Goal: Communication & Community: Ask a question

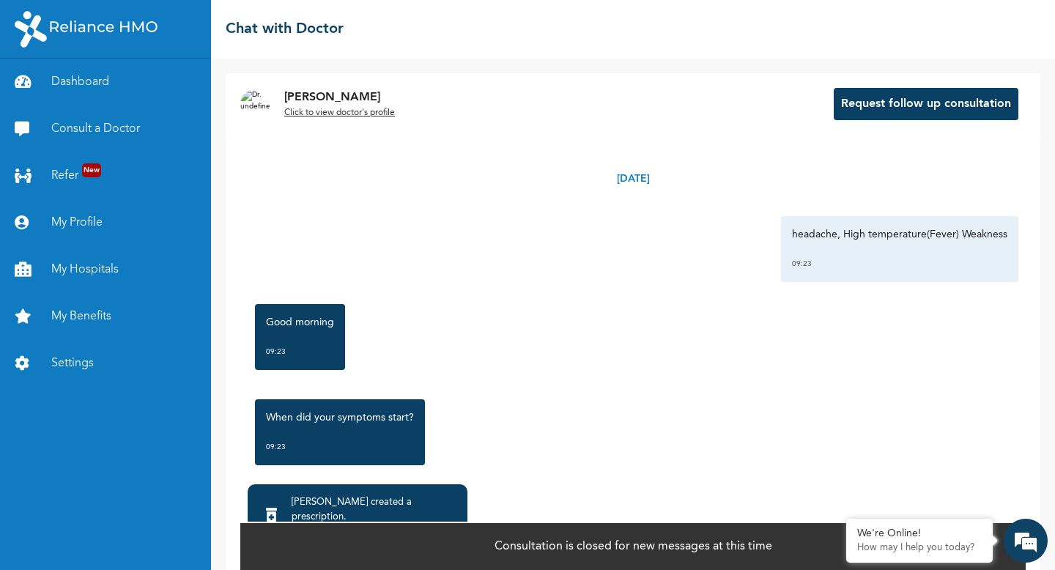
scroll to position [1589, 0]
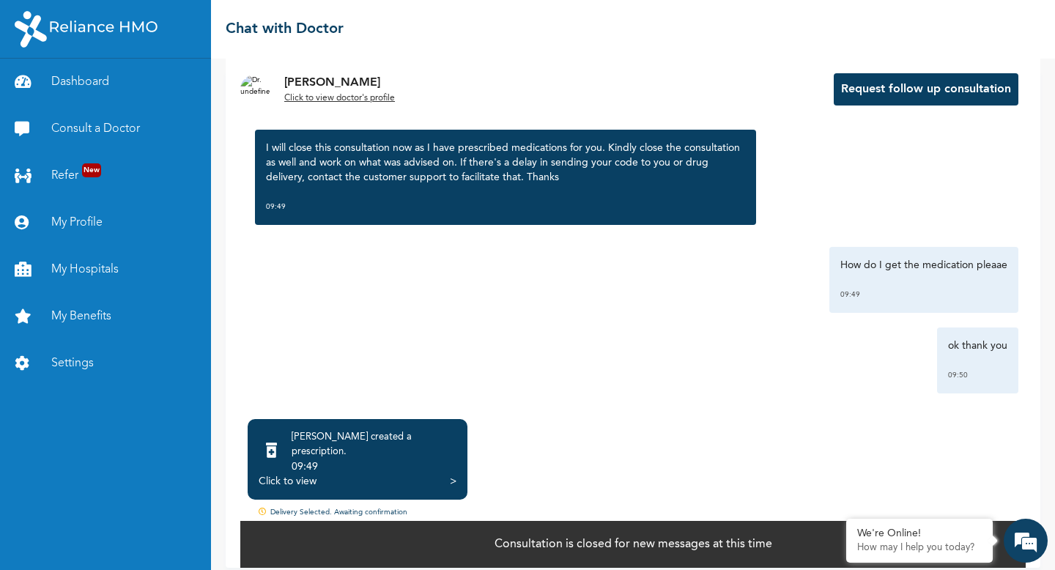
click at [329, 474] on div "Click to view >" at bounding box center [358, 481] width 198 height 15
click at [298, 474] on div "Click to view" at bounding box center [288, 481] width 58 height 15
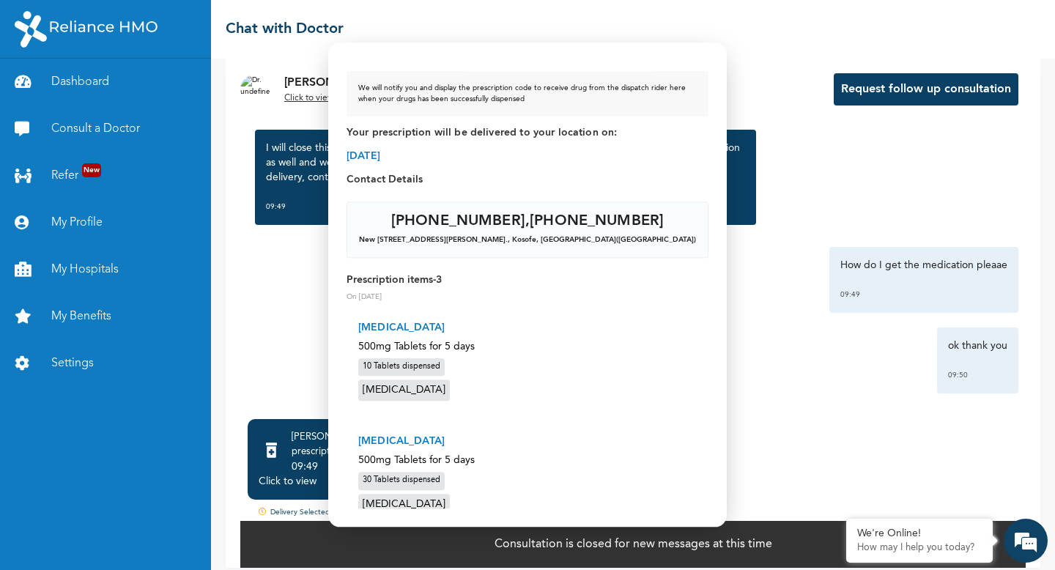
scroll to position [0, 0]
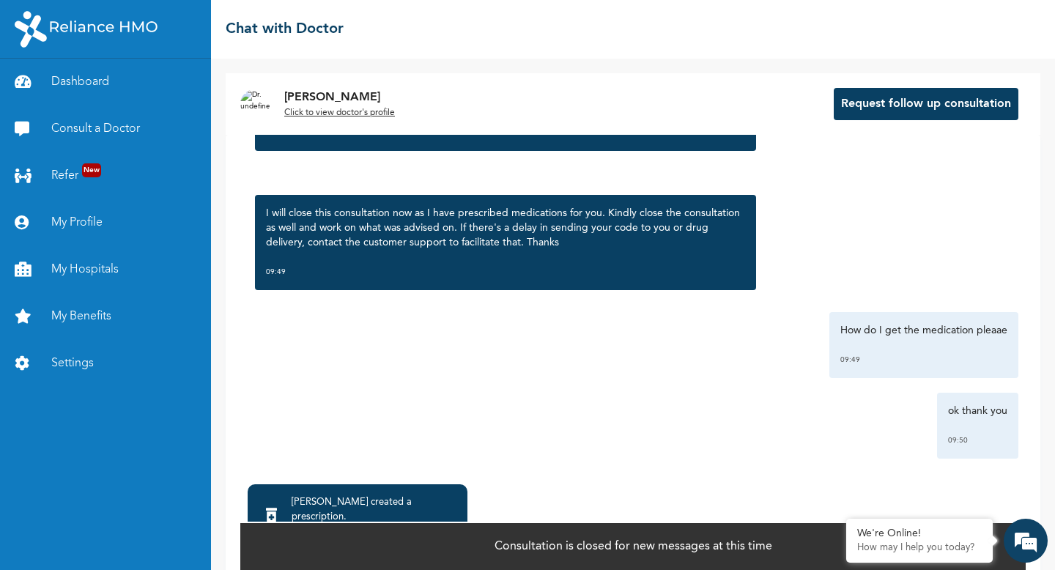
scroll to position [65, 0]
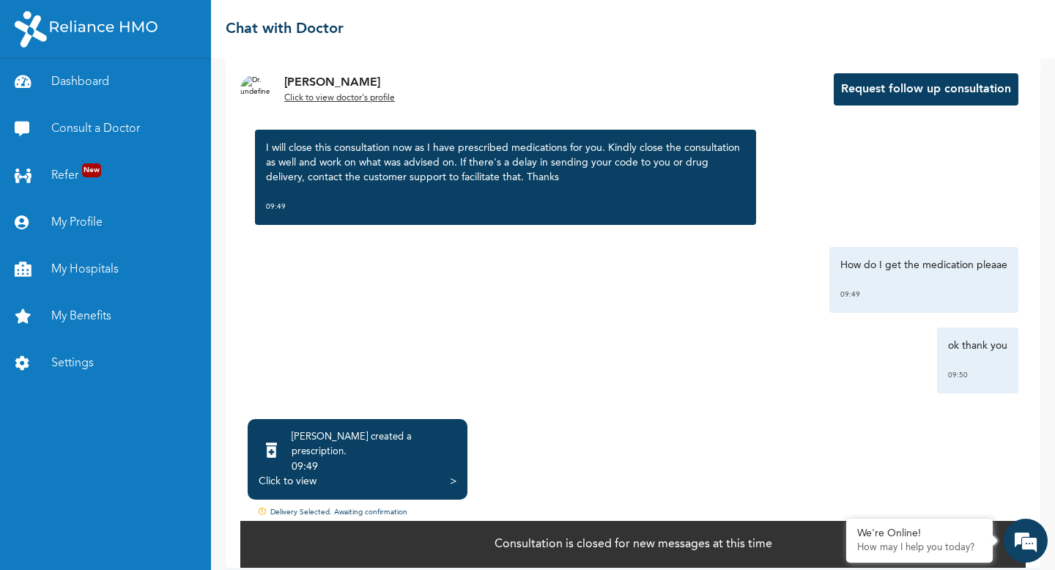
click at [302, 474] on div "Click to view" at bounding box center [288, 481] width 58 height 15
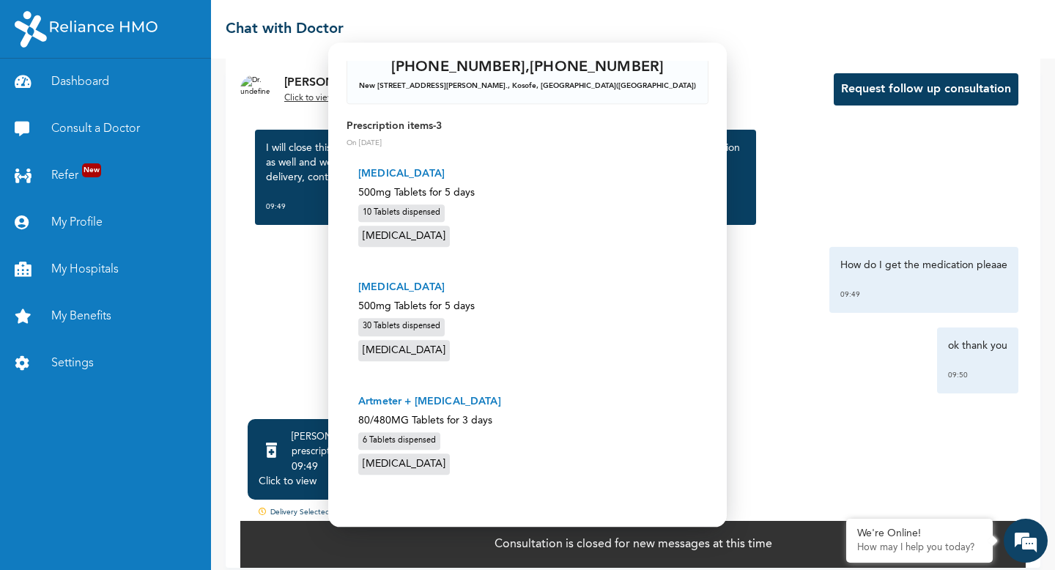
scroll to position [0, 0]
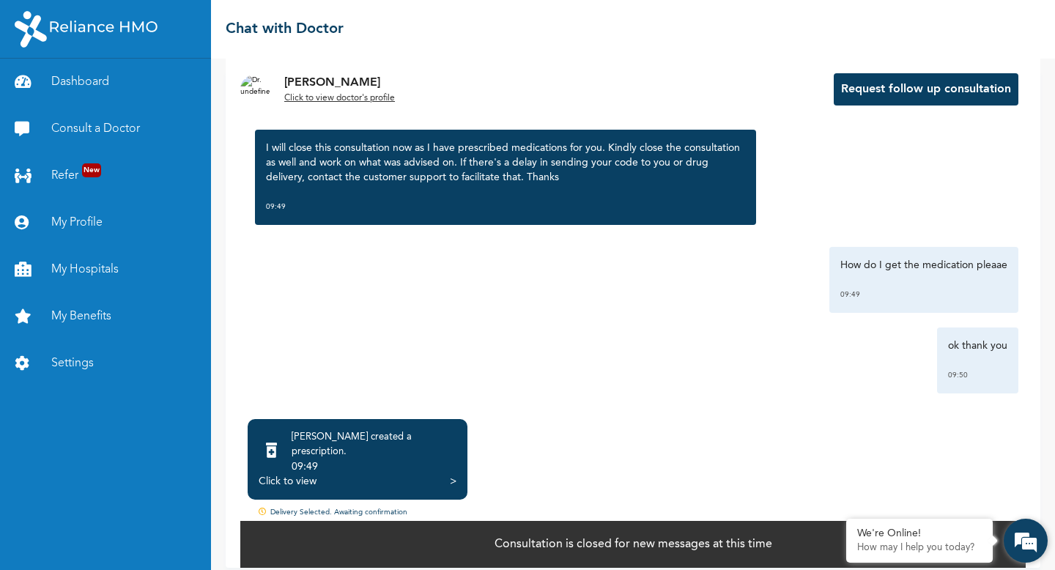
click at [1020, 536] on em at bounding box center [1026, 541] width 40 height 40
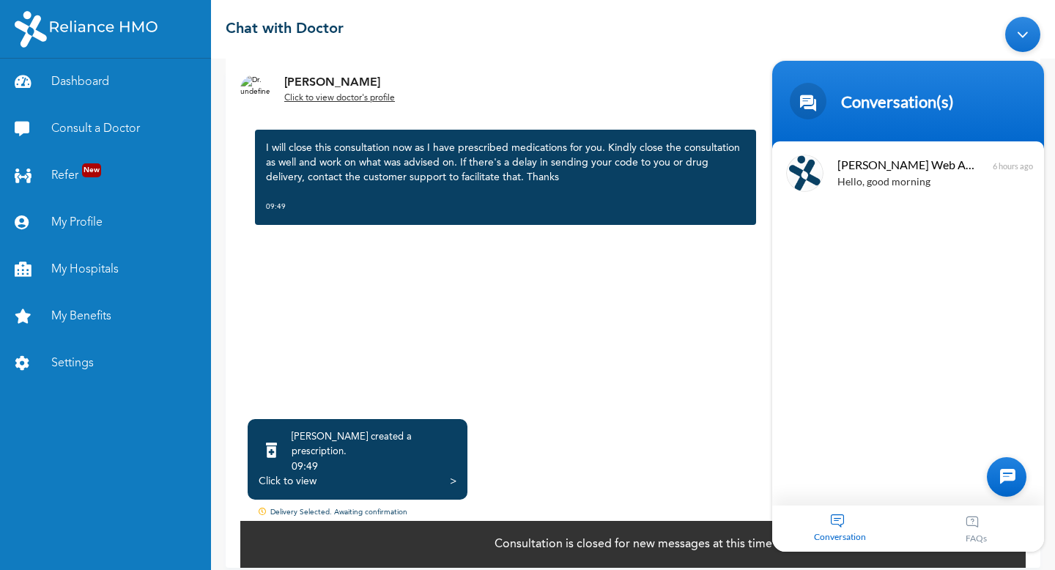
click at [853, 517] on div "Conversation" at bounding box center [840, 529] width 136 height 46
click at [996, 475] on div at bounding box center [1007, 477] width 40 height 40
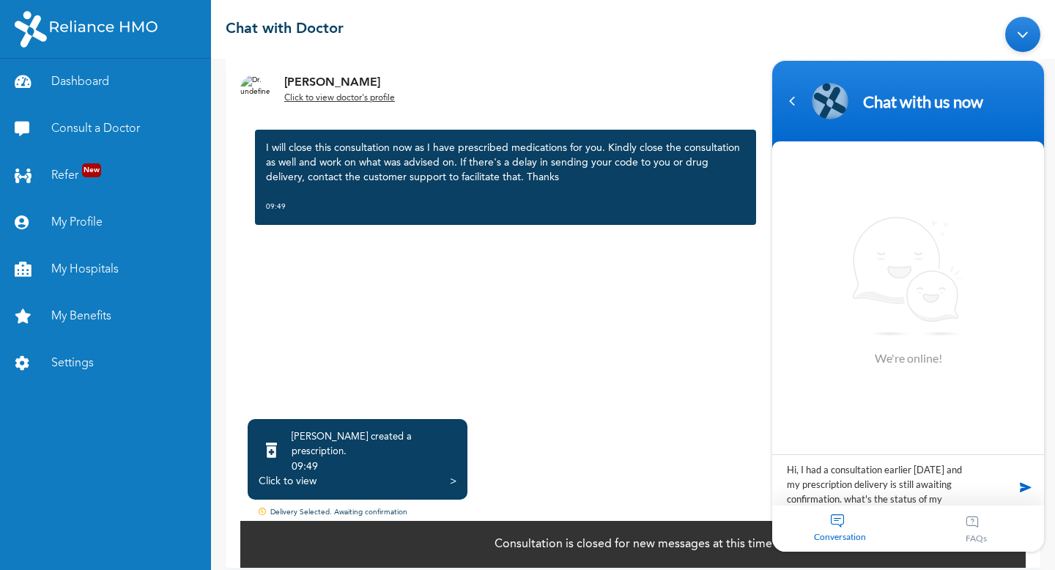
scroll to position [14, 0]
type textarea "Hi, I had a consultation earlier today and my prescription delivery is still aw…"
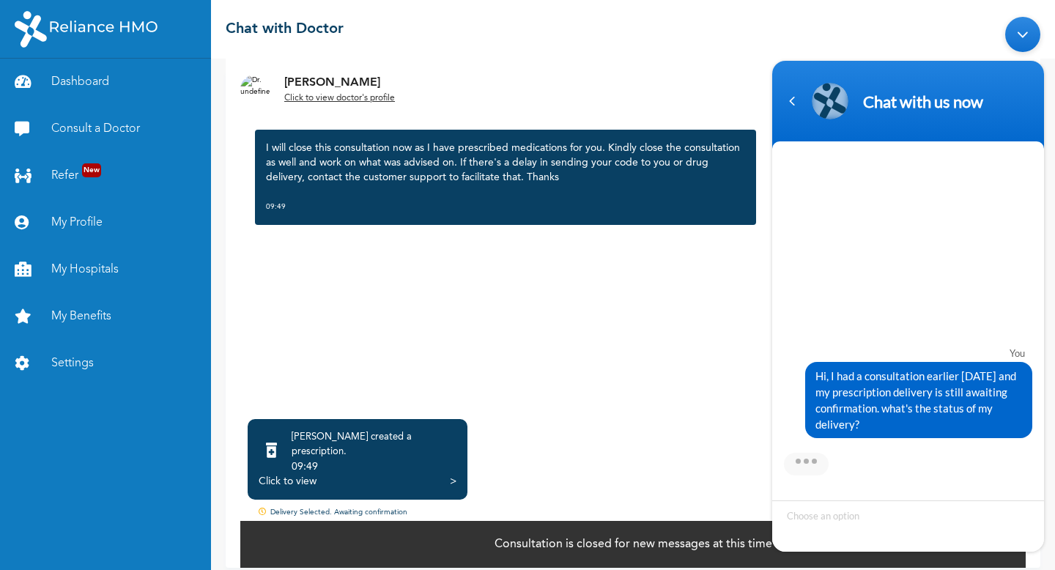
click at [311, 474] on div "Click to view" at bounding box center [288, 481] width 58 height 15
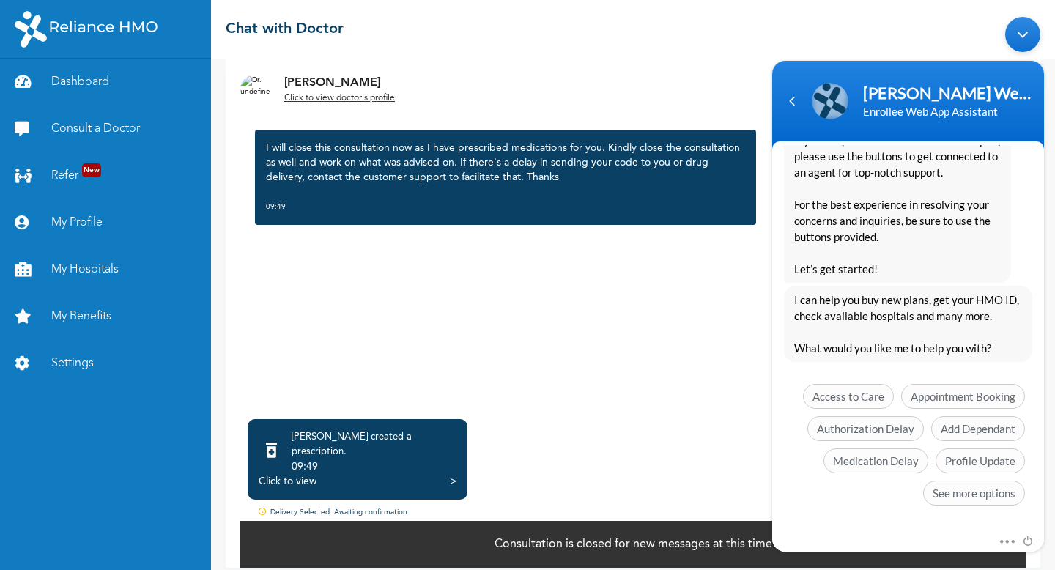
scroll to position [305, 0]
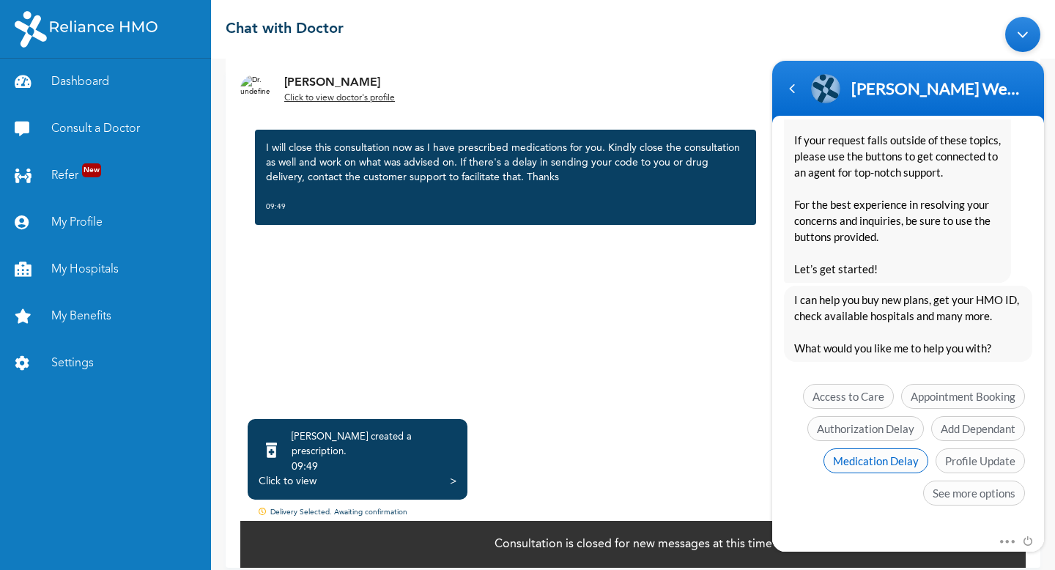
click at [878, 459] on span "Medication Delay" at bounding box center [875, 460] width 105 height 25
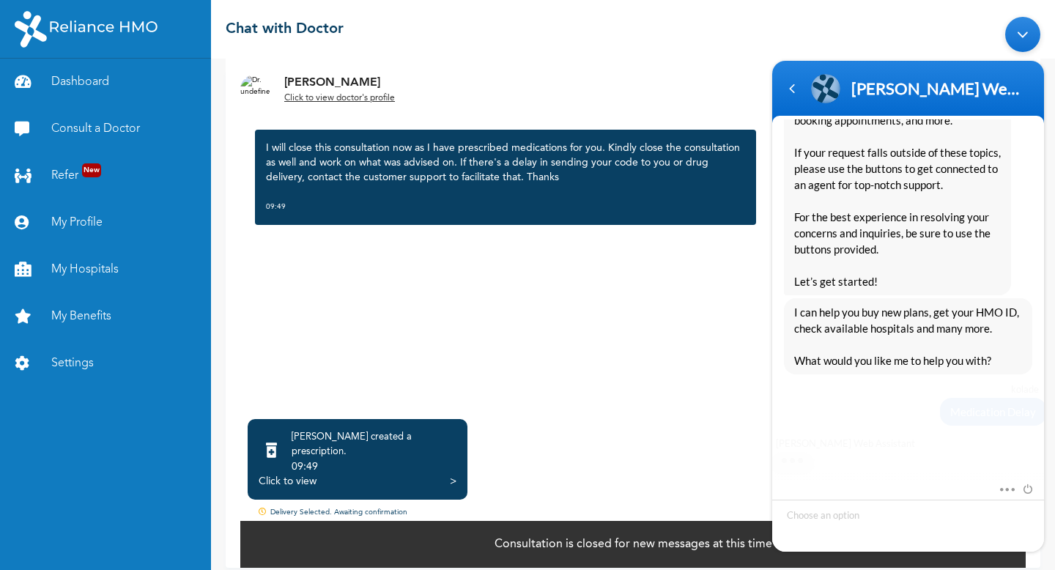
scroll to position [292, 0]
click at [453, 474] on div ">" at bounding box center [453, 481] width 7 height 15
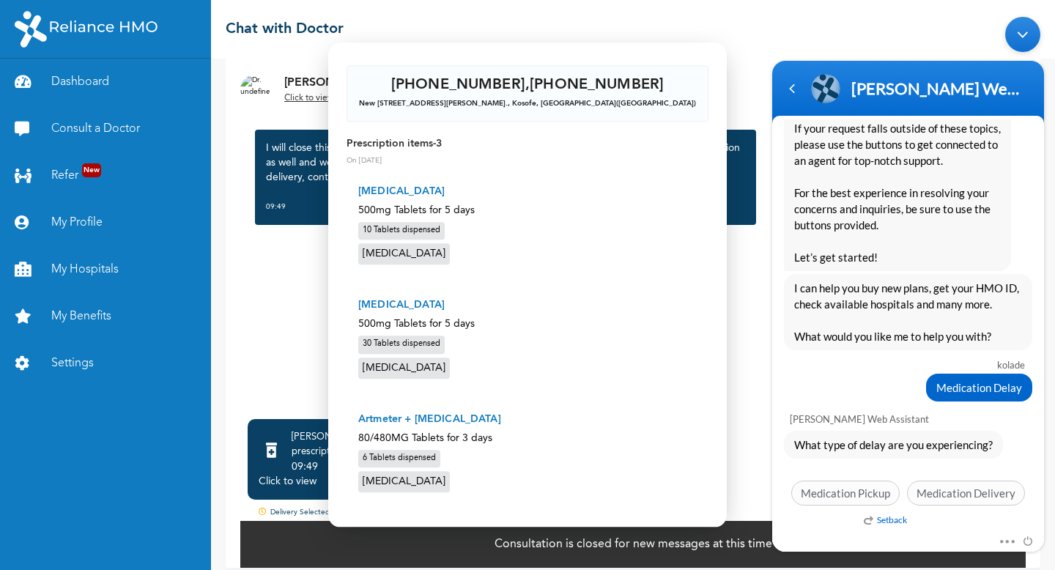
scroll to position [185, 0]
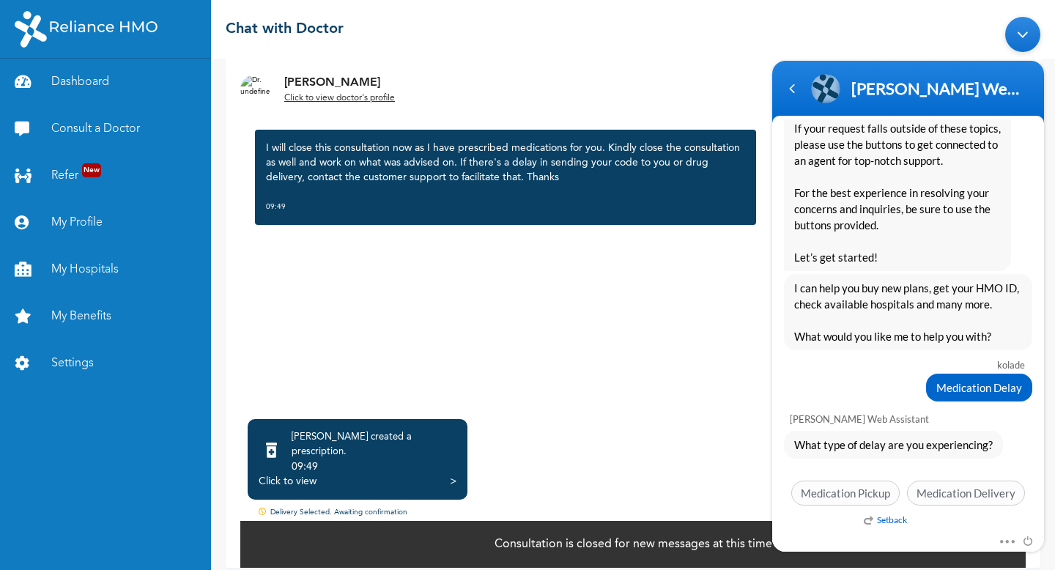
click at [933, 491] on span "Medication Delivery" at bounding box center [966, 493] width 118 height 25
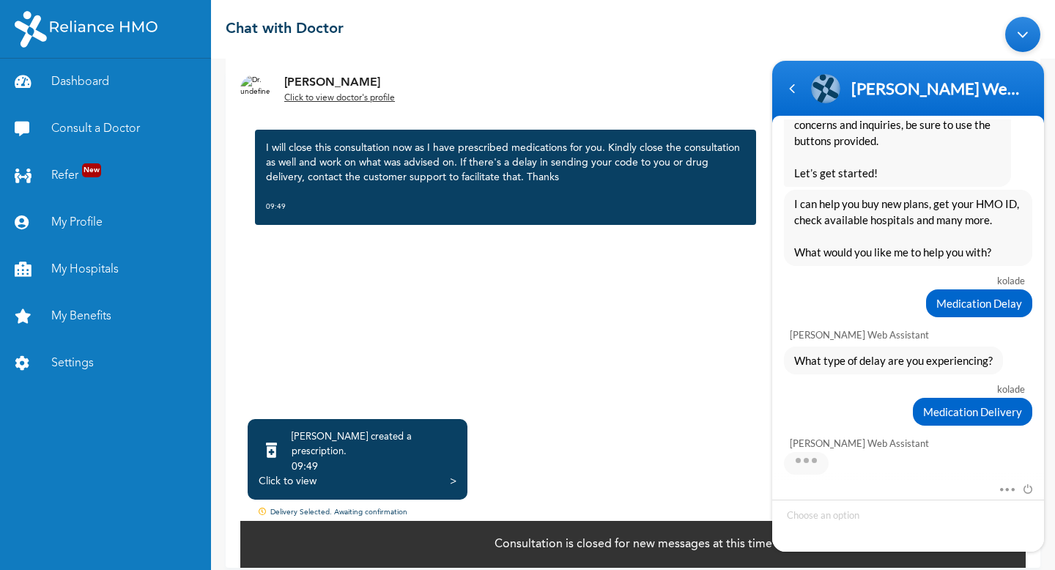
click at [452, 474] on div ">" at bounding box center [453, 481] width 7 height 15
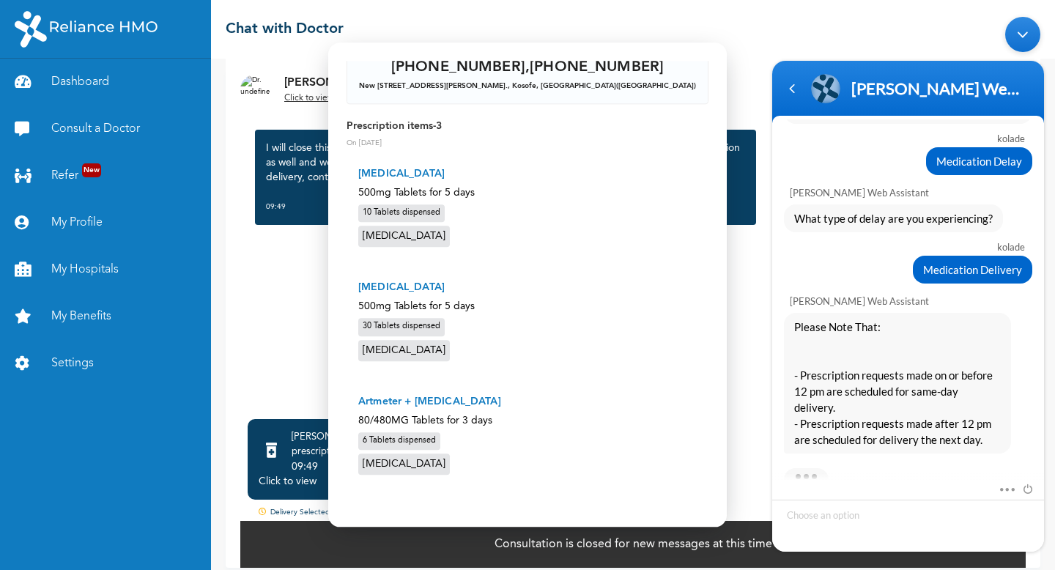
scroll to position [601, 0]
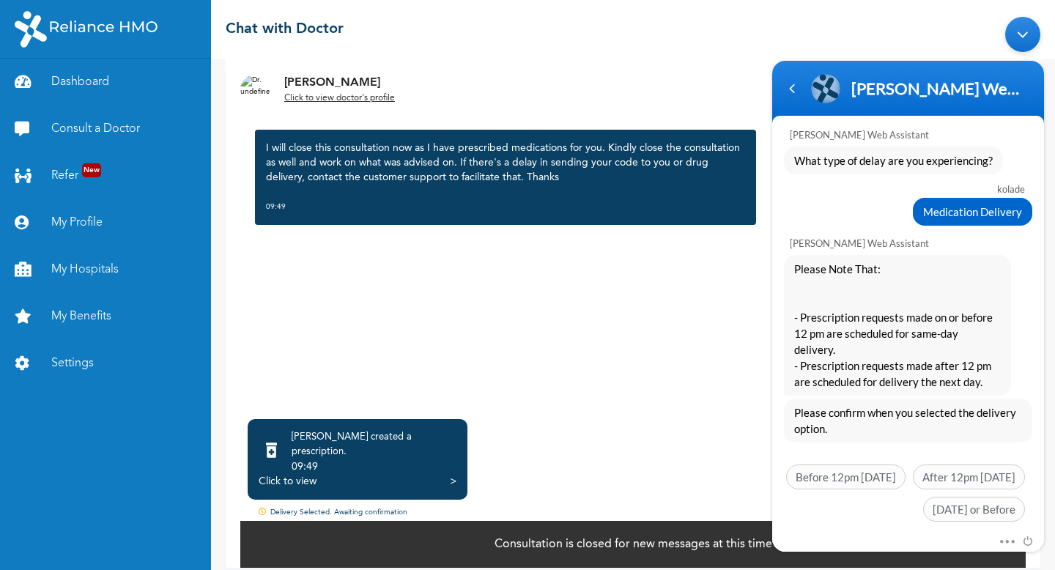
click at [872, 464] on span "Before 12pm today" at bounding box center [845, 476] width 119 height 25
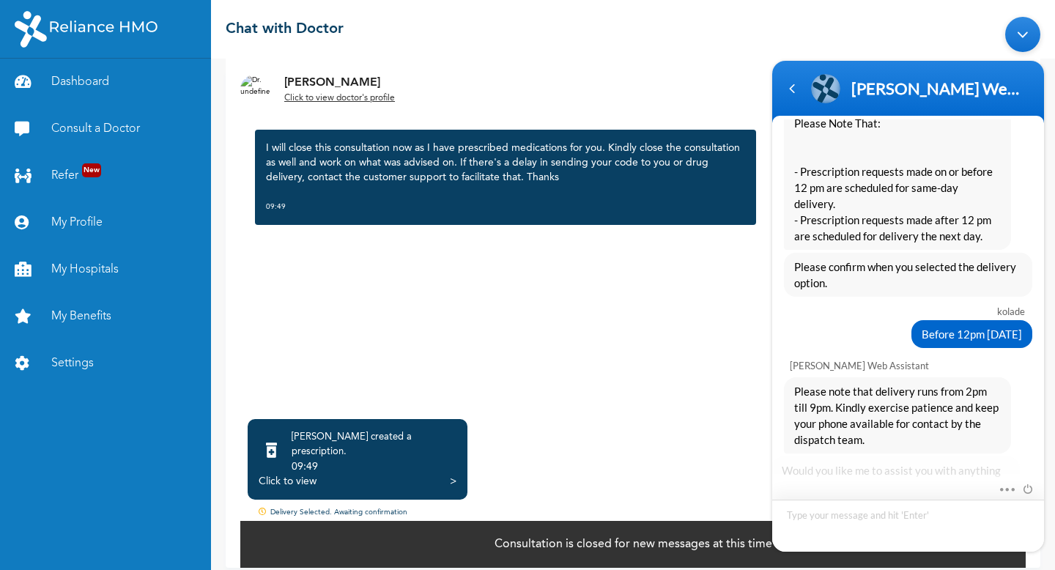
scroll to position [824, 0]
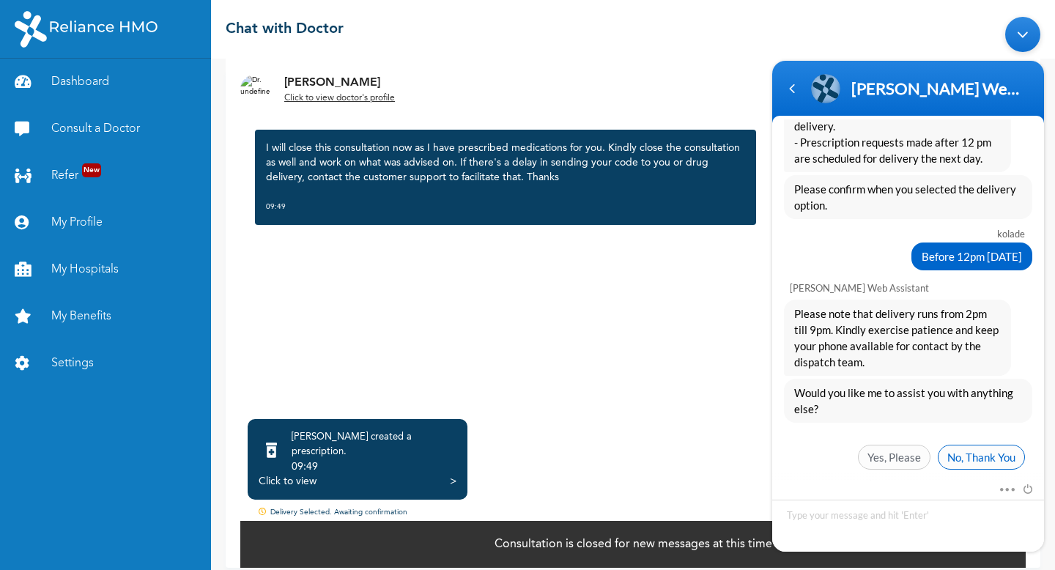
click at [960, 450] on span "No, Thank You" at bounding box center [981, 457] width 87 height 25
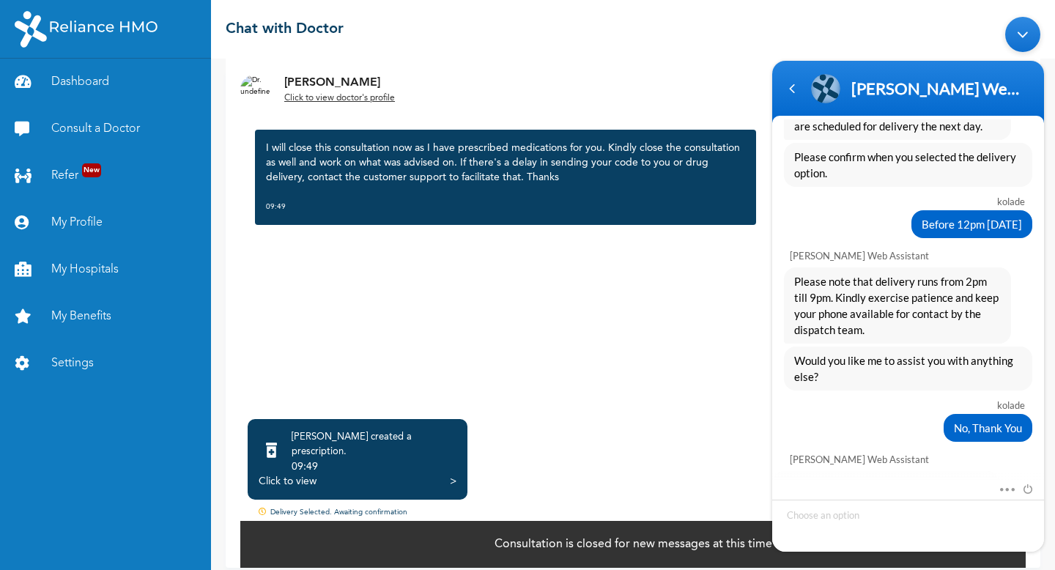
scroll to position [981, 0]
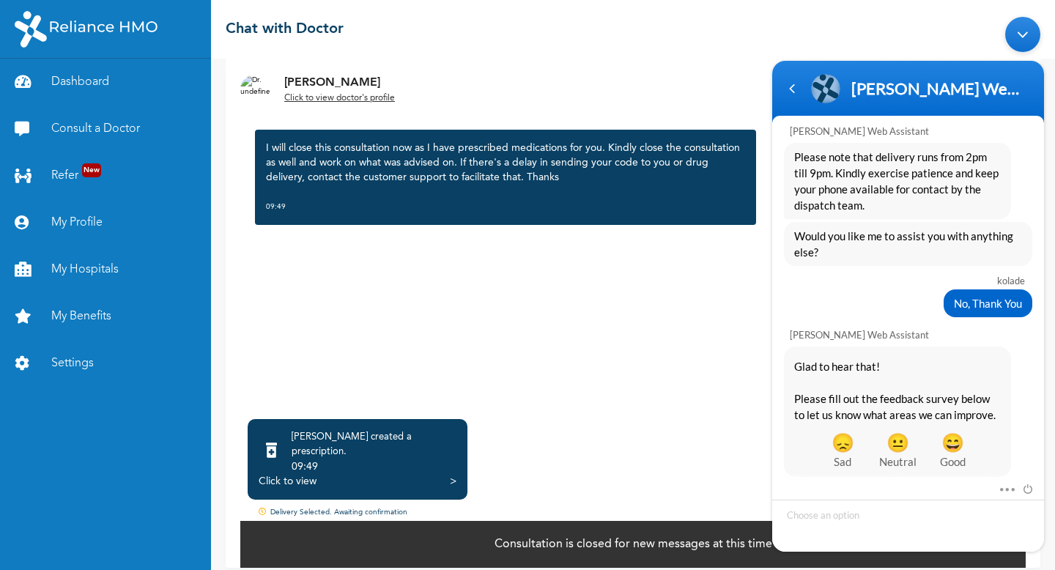
click at [1020, 26] on div "Minimize live chat window" at bounding box center [1022, 34] width 35 height 35
